Goal: Task Accomplishment & Management: Manage account settings

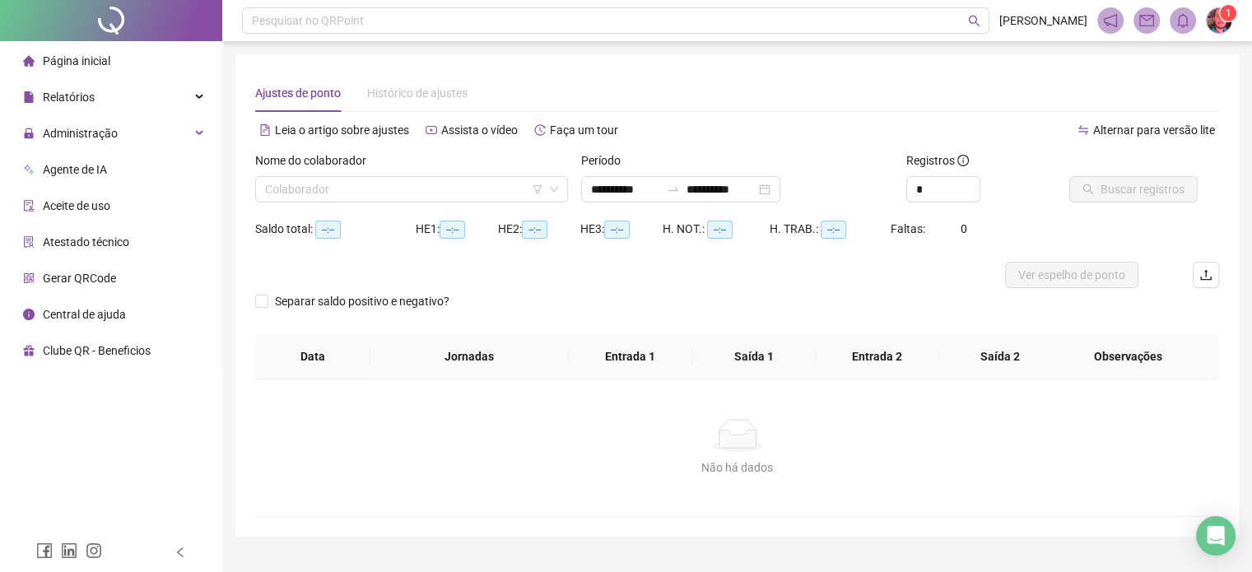
type input "**********"
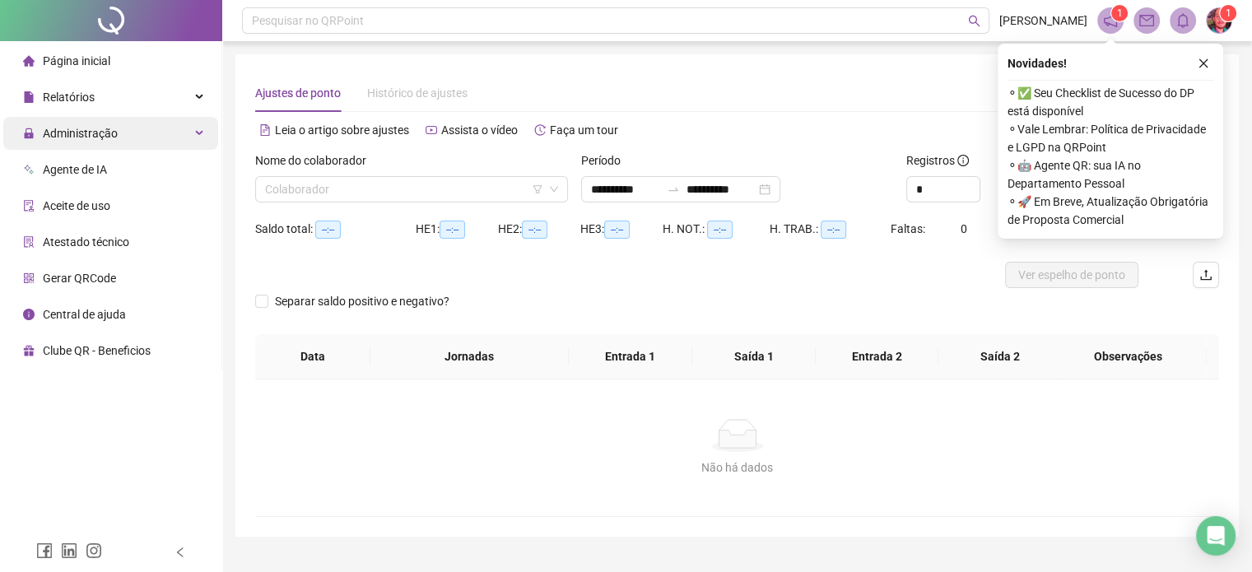
click at [73, 128] on span "Administração" at bounding box center [80, 133] width 75 height 13
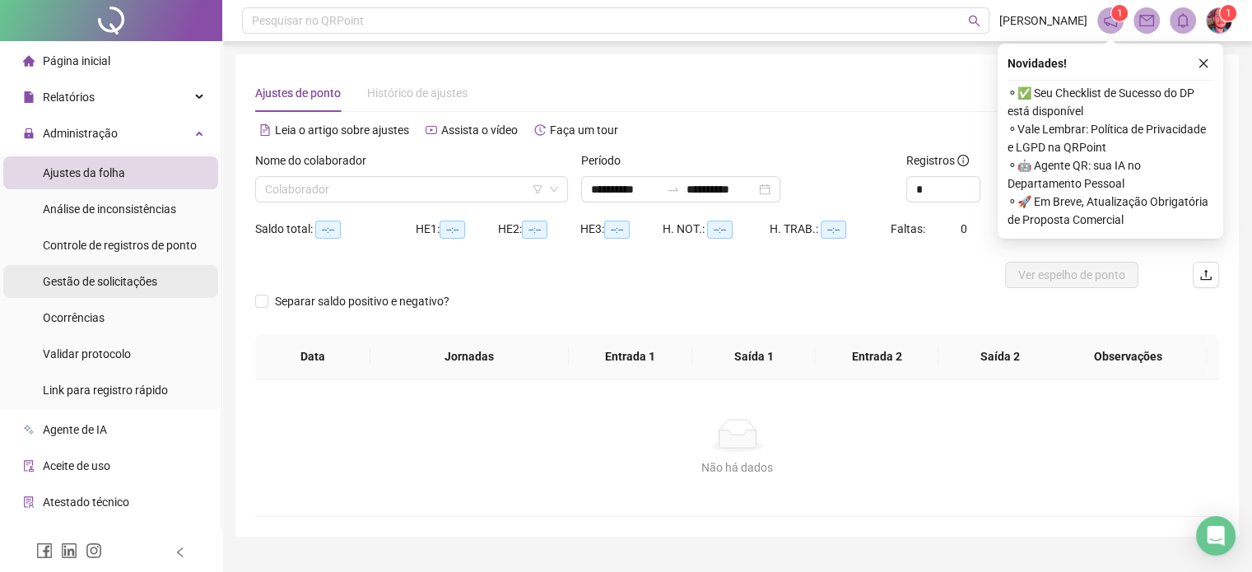
click at [73, 280] on span "Gestão de solicitações" at bounding box center [100, 281] width 114 height 13
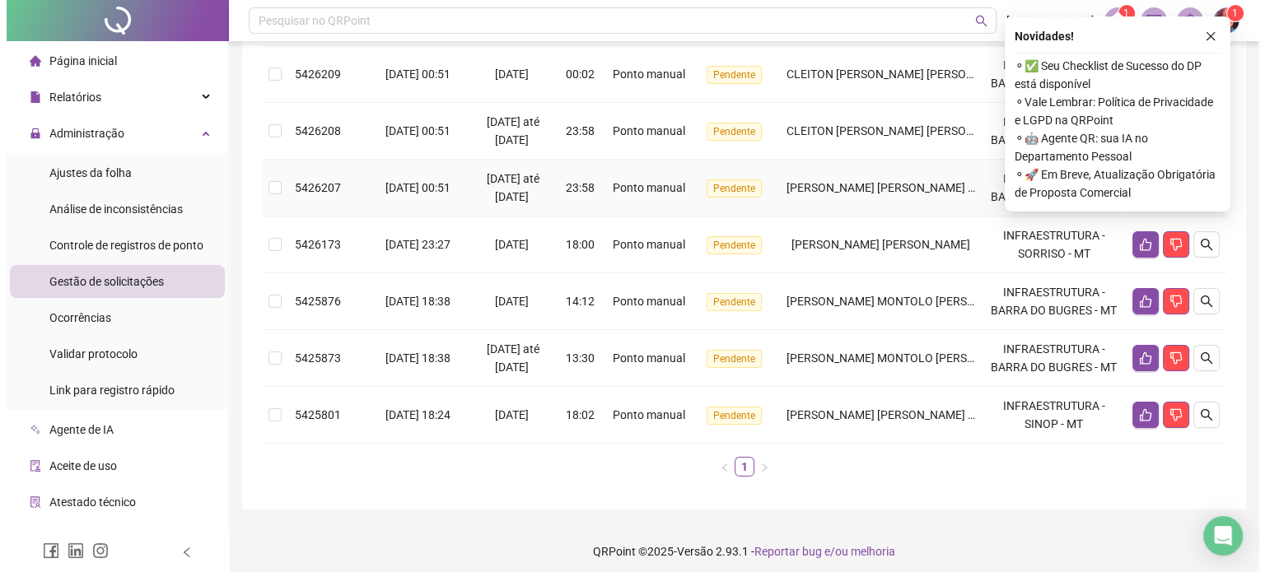
scroll to position [247, 0]
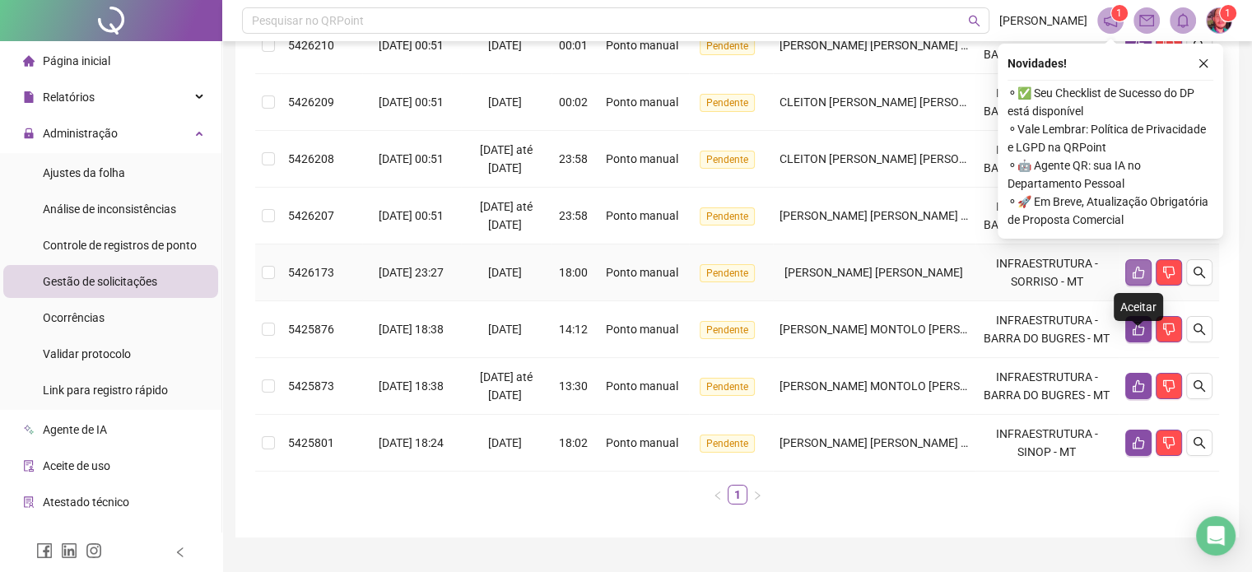
click at [1136, 279] on icon "like" at bounding box center [1138, 272] width 13 height 13
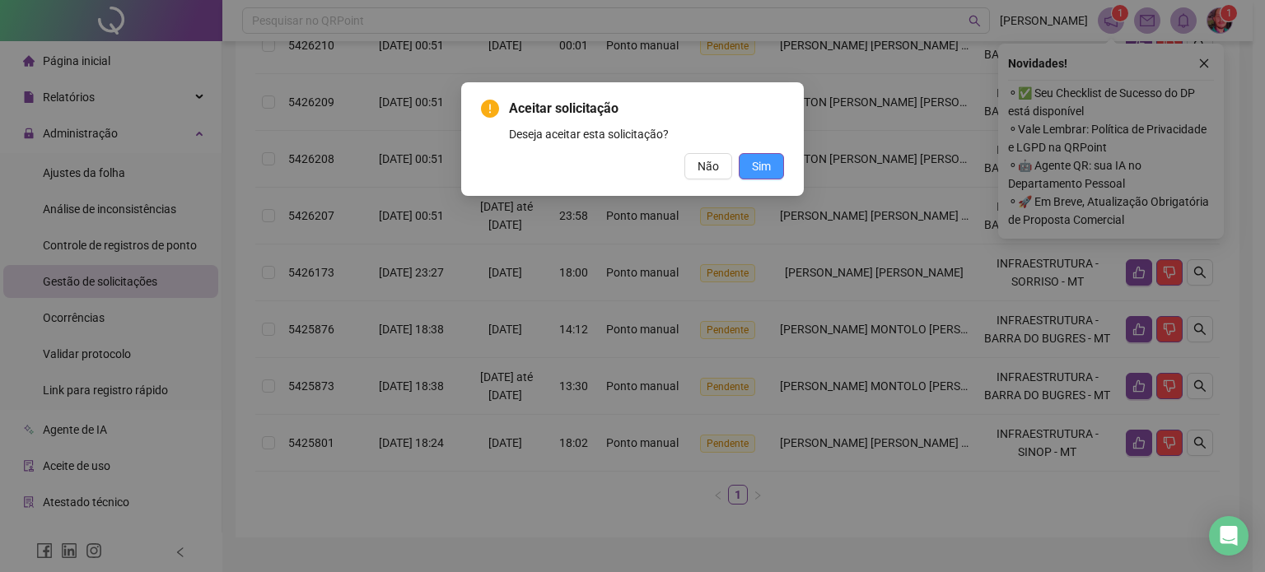
click at [771, 170] on span "Sim" at bounding box center [761, 166] width 19 height 18
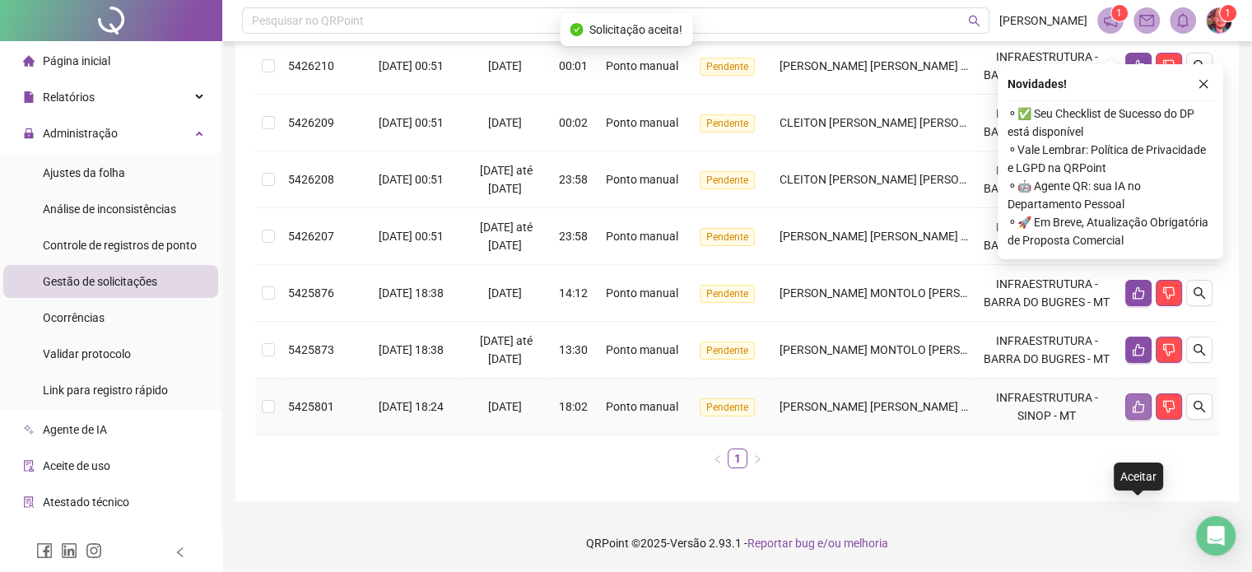
click at [1143, 413] on icon "like" at bounding box center [1139, 407] width 12 height 12
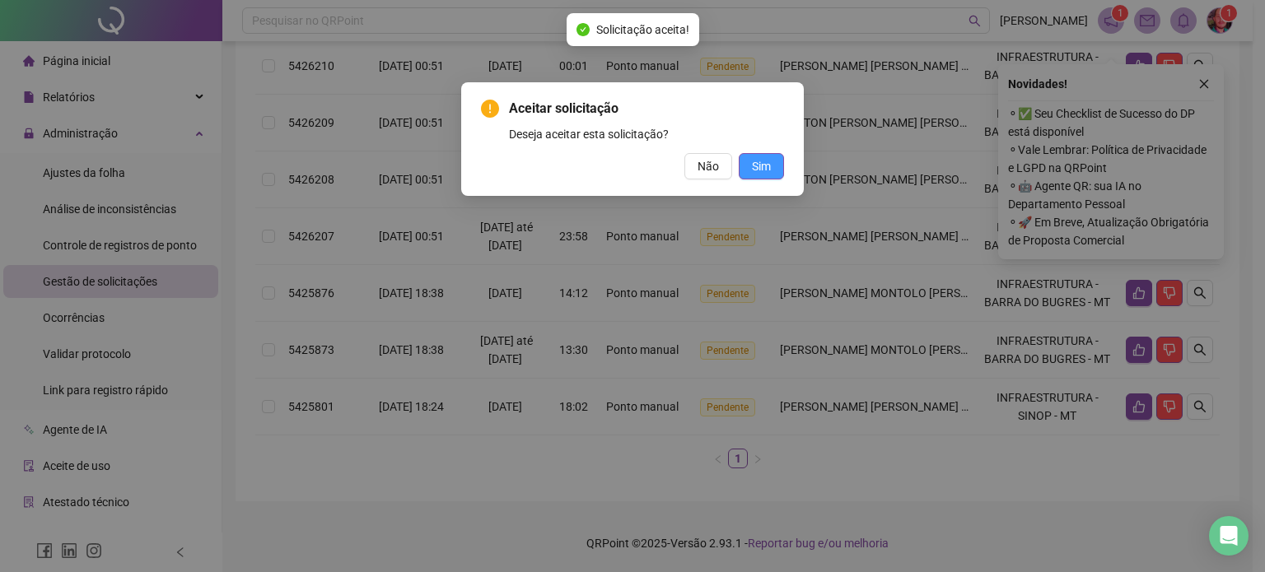
click at [767, 177] on button "Sim" at bounding box center [761, 166] width 45 height 26
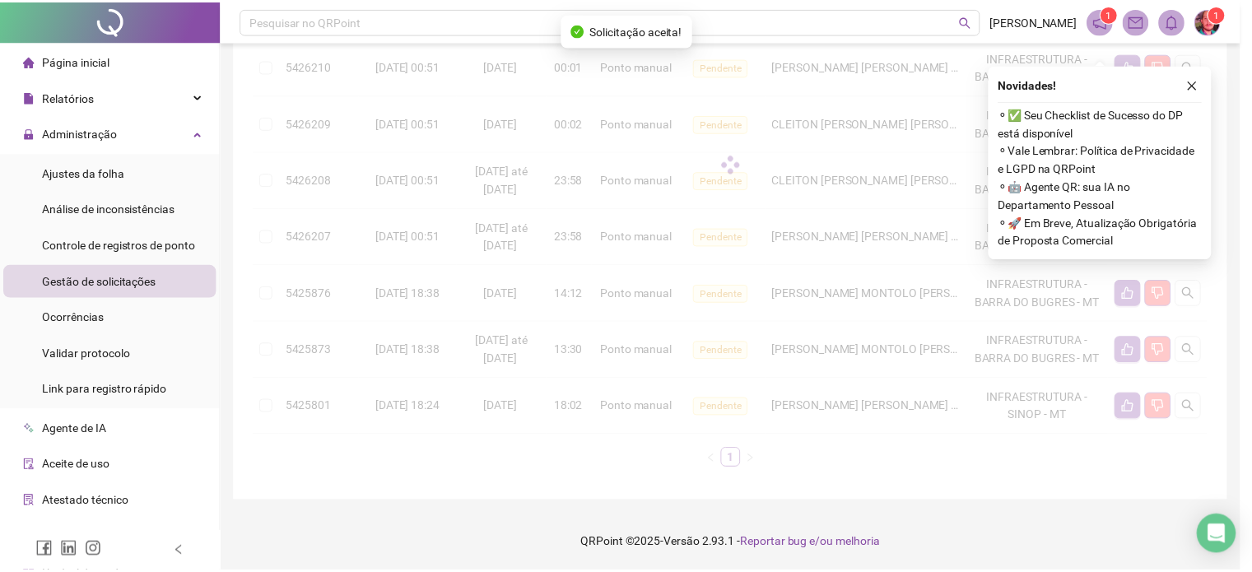
scroll to position [225, 0]
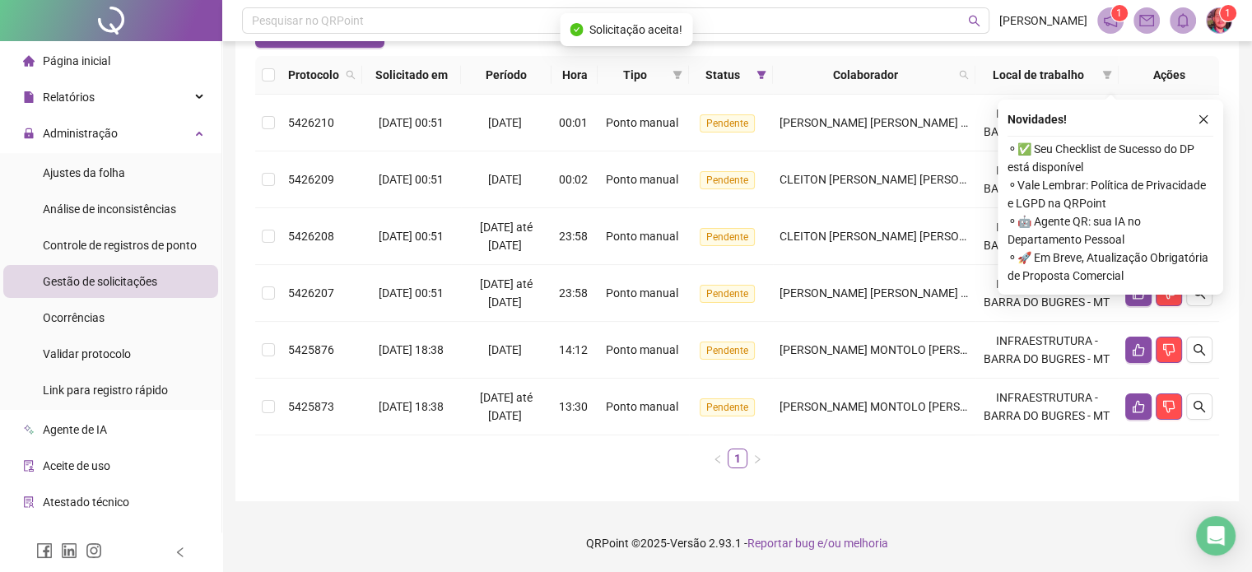
click at [1203, 114] on icon "close" at bounding box center [1204, 120] width 12 height 12
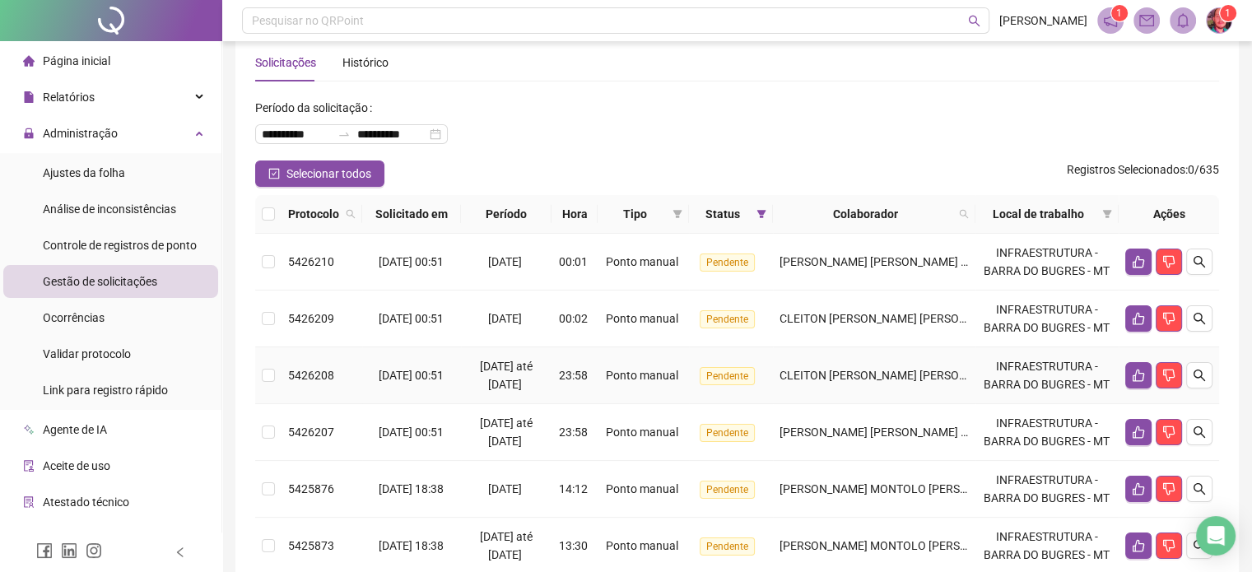
scroll to position [0, 0]
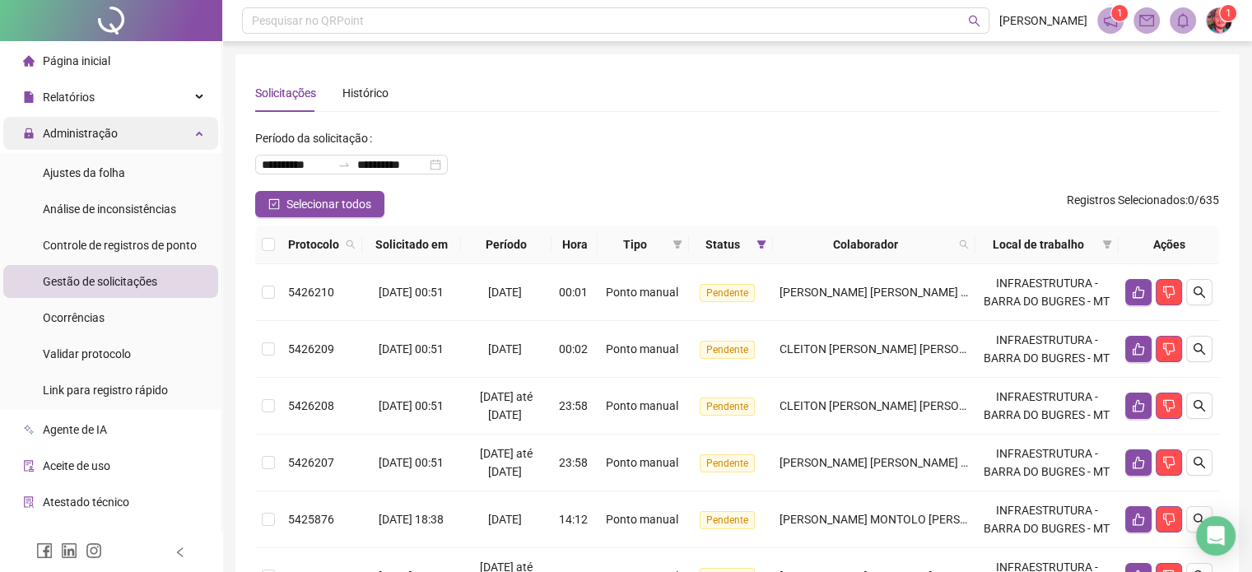
click at [191, 137] on div "Administração" at bounding box center [110, 133] width 215 height 33
